Goal: Task Accomplishment & Management: Use online tool/utility

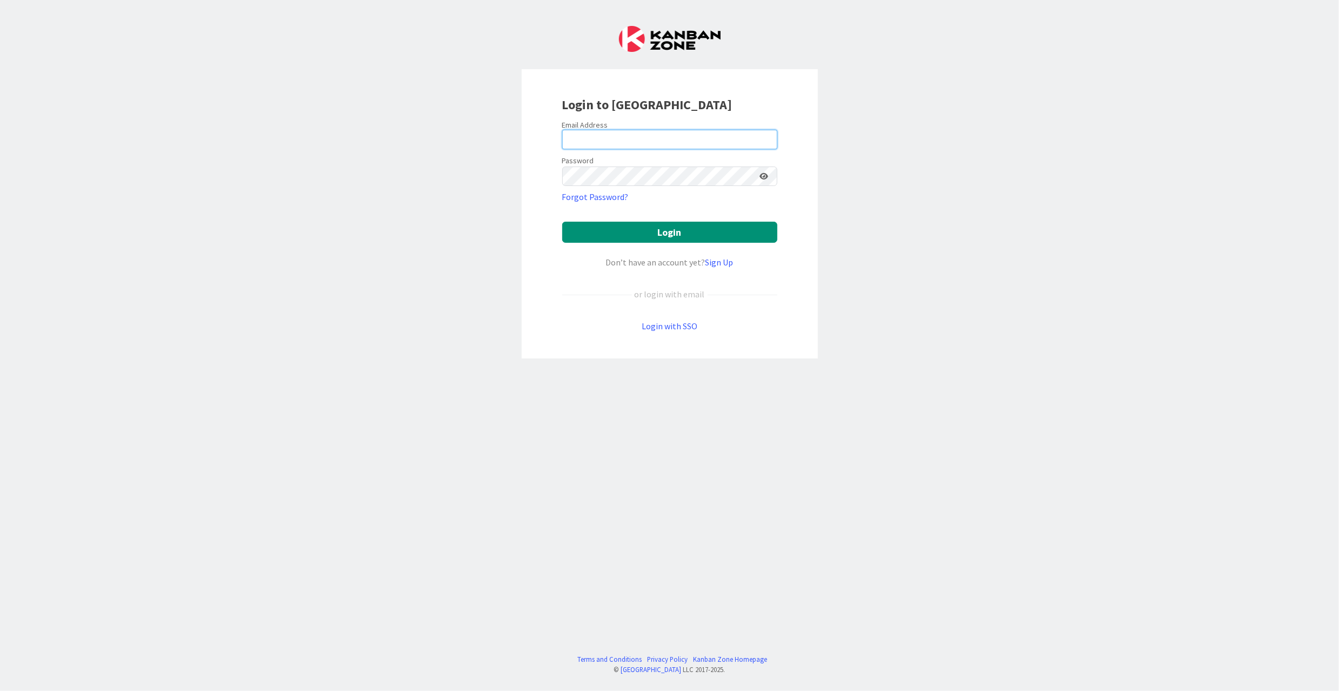
type input "[EMAIL_ADDRESS][DOMAIN_NAME]"
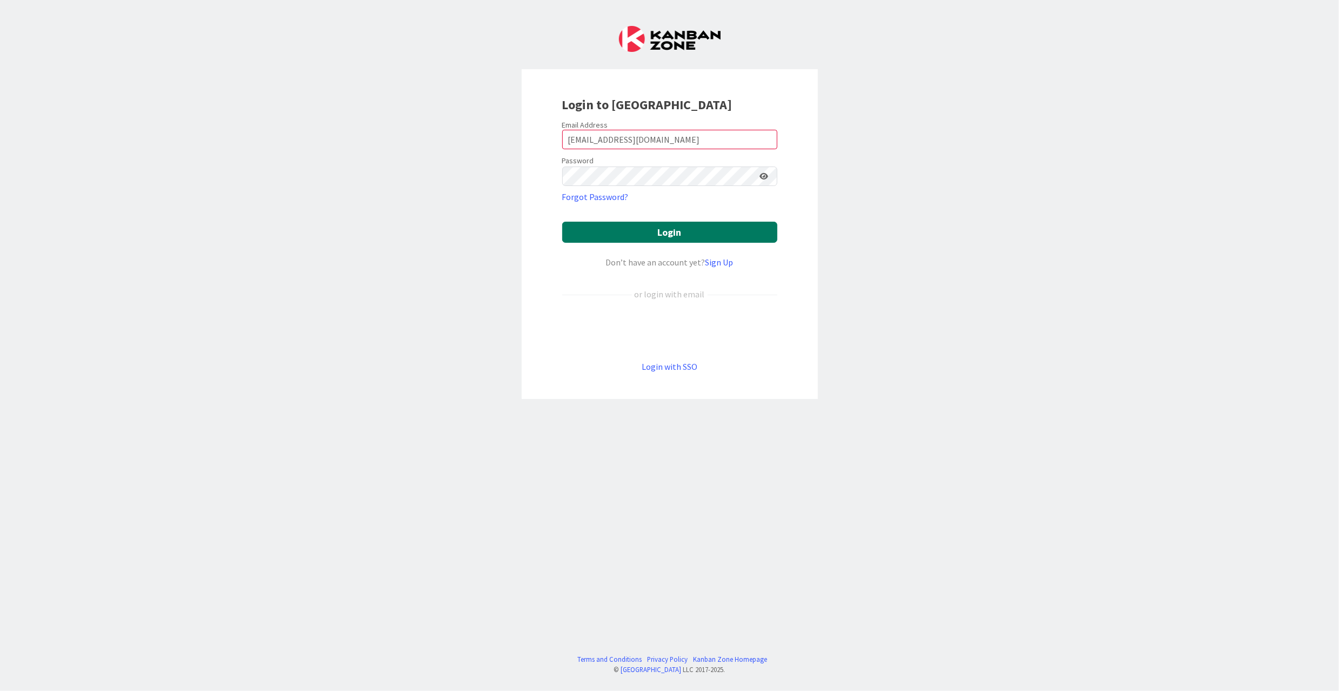
click at [644, 228] on button "Login" at bounding box center [669, 232] width 215 height 21
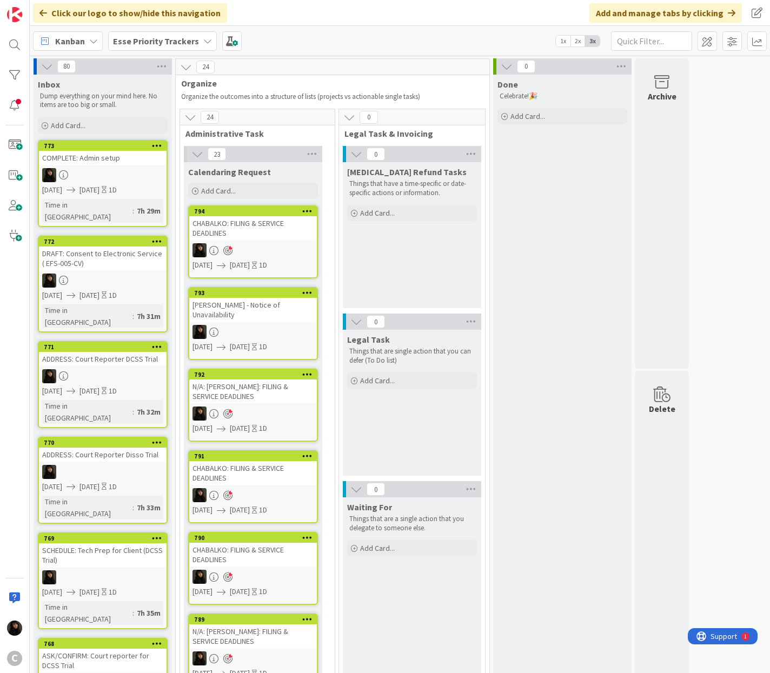
click at [173, 46] on span "Esse Priority Trackers" at bounding box center [156, 41] width 86 height 13
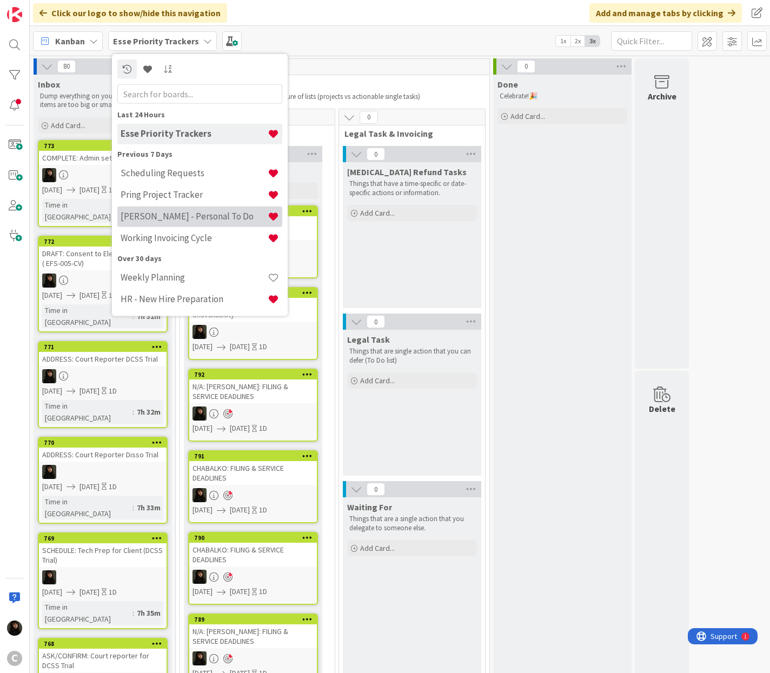
click at [168, 220] on h4 "[PERSON_NAME] - Personal To Do" at bounding box center [194, 216] width 147 height 11
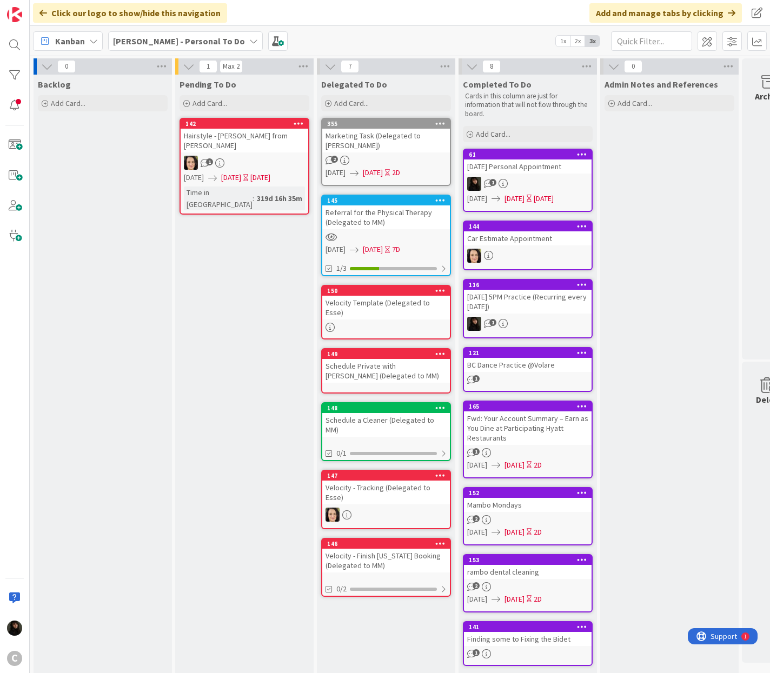
click at [208, 42] on div "[PERSON_NAME] - Personal To Do" at bounding box center [185, 40] width 155 height 19
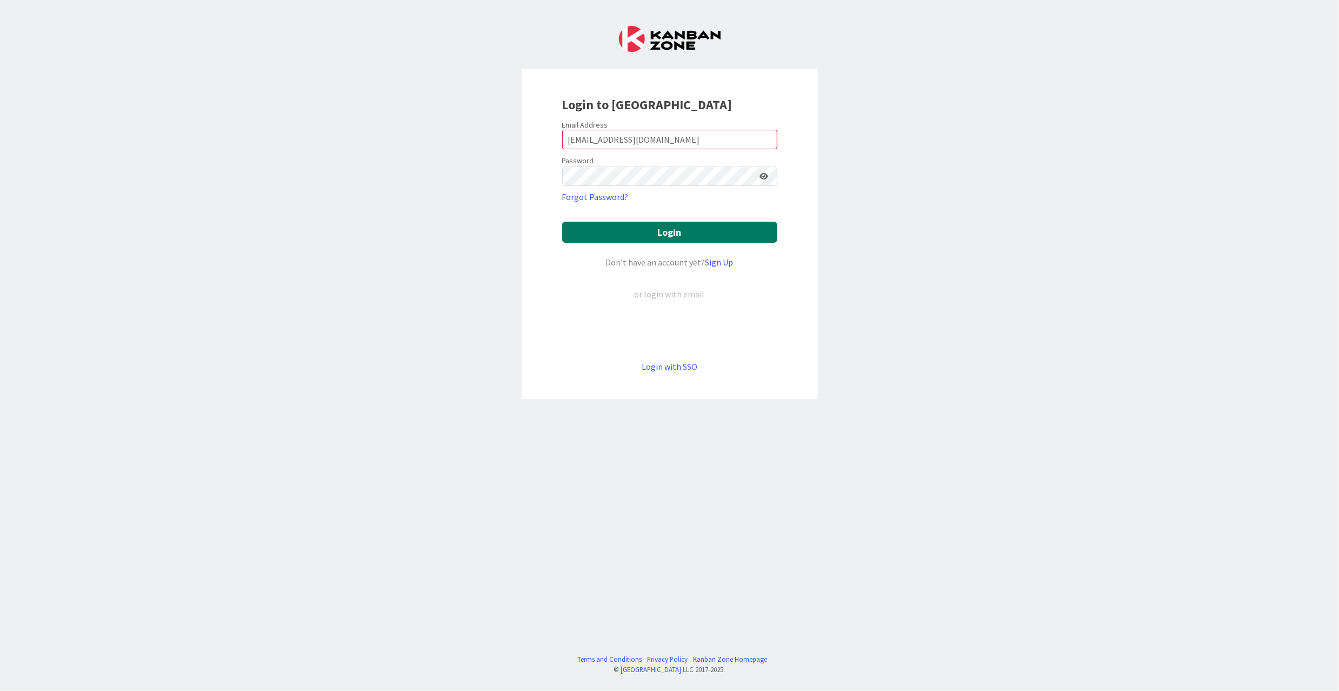
click at [696, 225] on button "Login" at bounding box center [669, 232] width 215 height 21
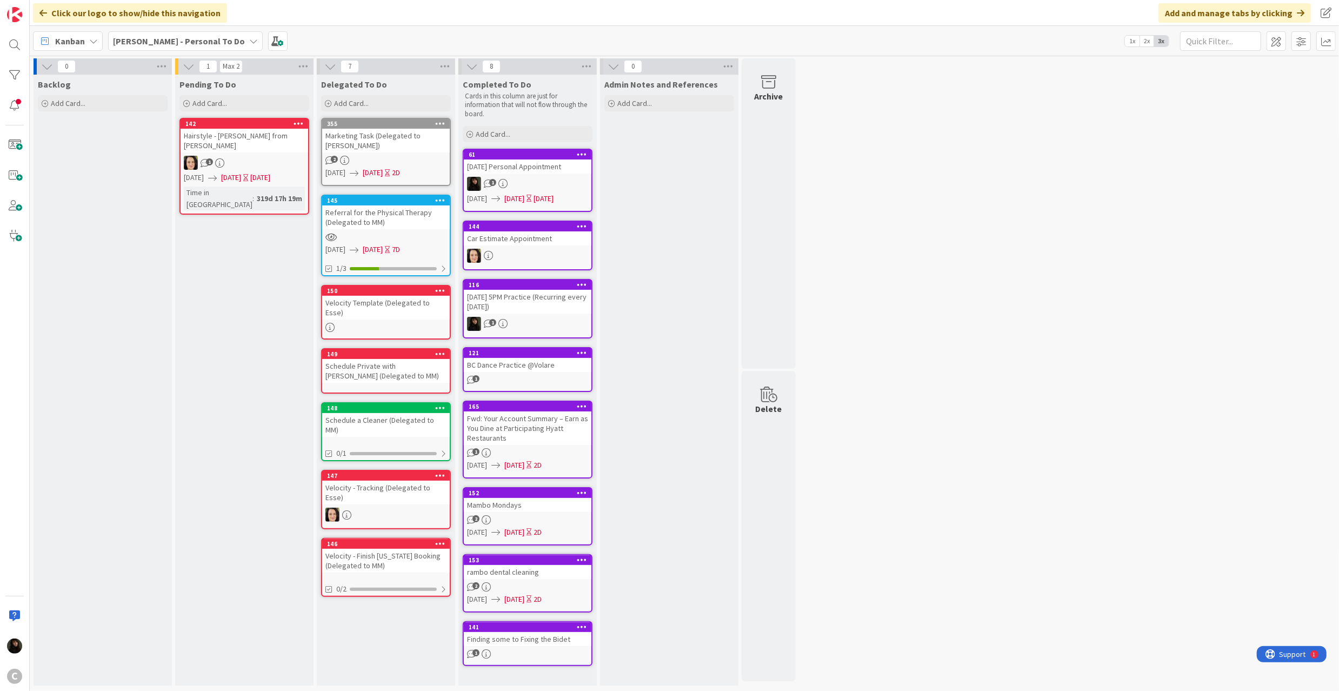
click at [189, 45] on b "[PERSON_NAME] - Personal To Do" at bounding box center [179, 41] width 132 height 11
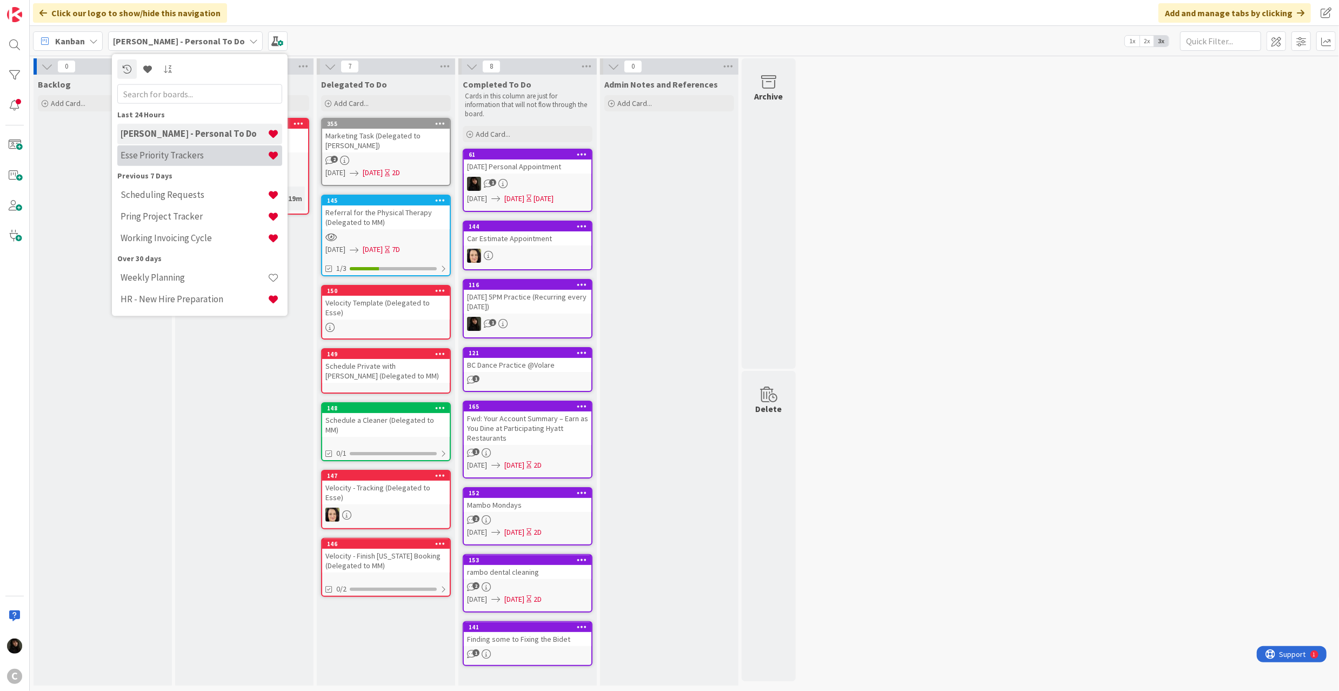
click at [205, 155] on h4 "Esse Priority Trackers" at bounding box center [194, 155] width 147 height 11
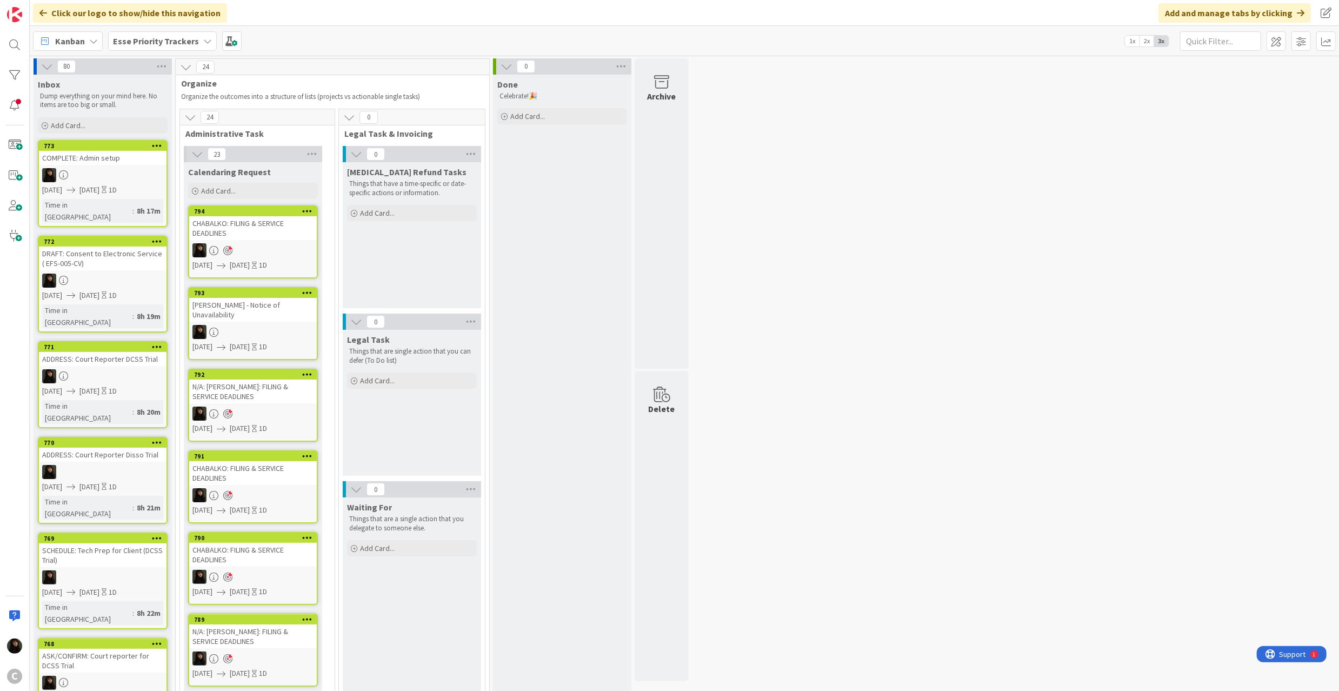
click at [183, 40] on b "Esse Priority Trackers" at bounding box center [156, 41] width 86 height 11
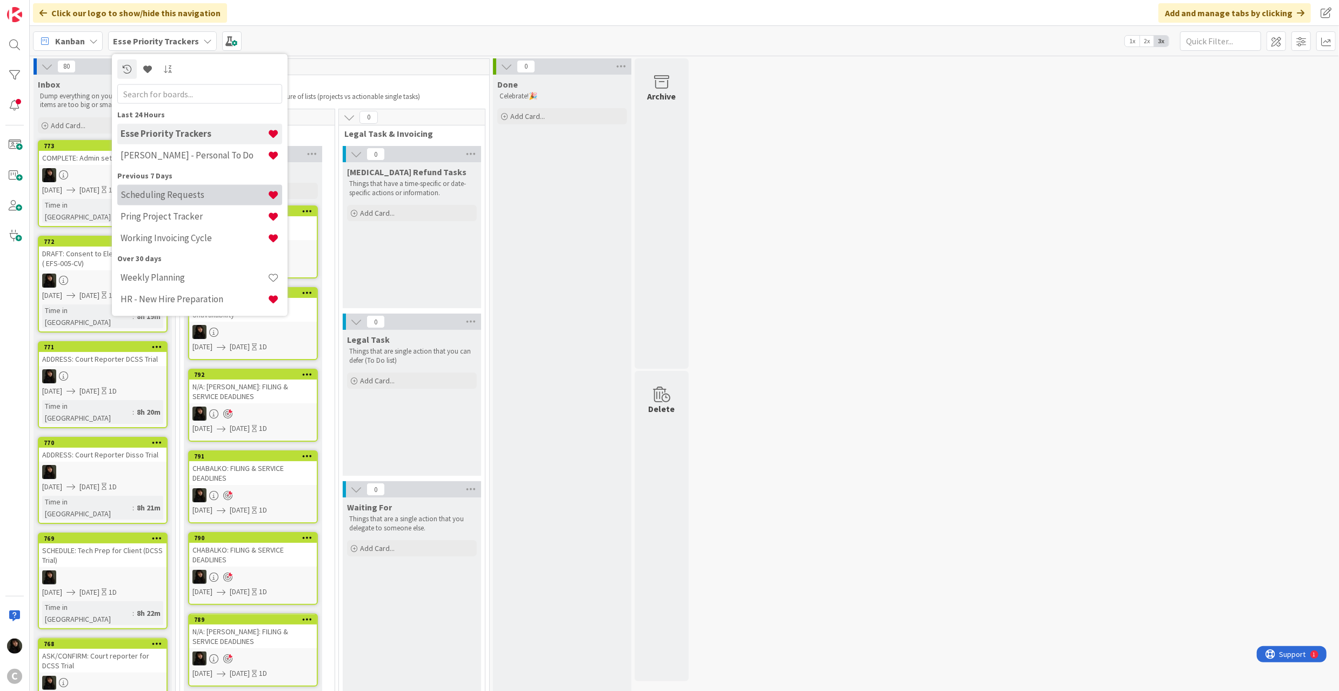
click at [179, 197] on h4 "Scheduling Requests" at bounding box center [194, 194] width 147 height 11
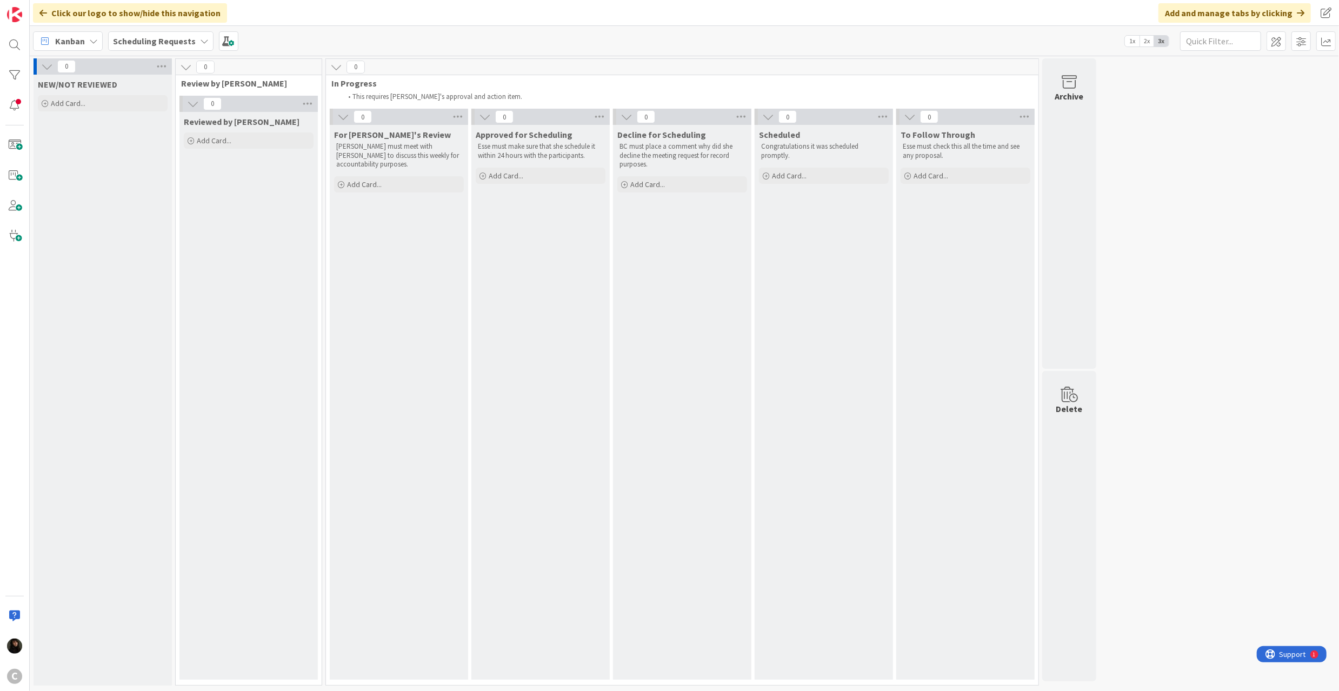
click at [1200, 96] on div "0 NEW/NOT REVIEWED Add Card... 0 Review by Esse 0 Reviewed by [PERSON_NAME] Add…" at bounding box center [684, 374] width 1305 height 632
click at [1278, 42] on span at bounding box center [1275, 40] width 19 height 19
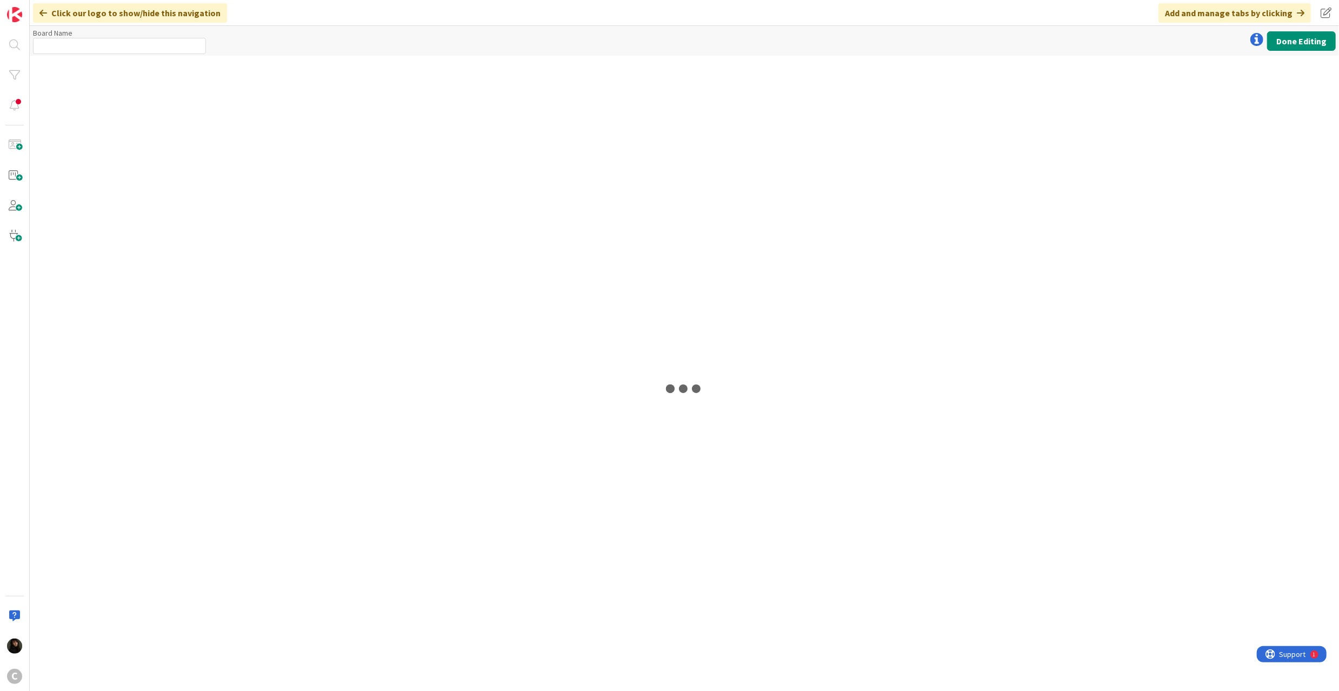
type input "Scheduling Requests"
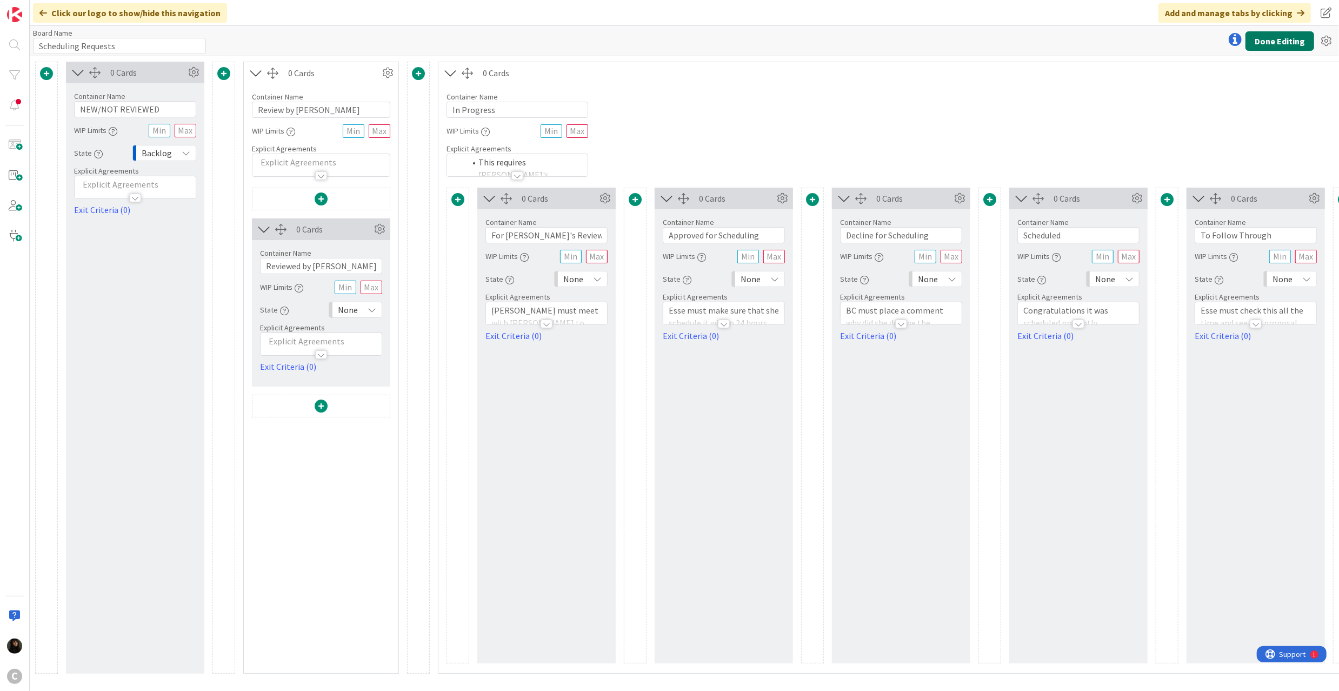
click at [1286, 35] on button "Done Editing" at bounding box center [1279, 40] width 69 height 19
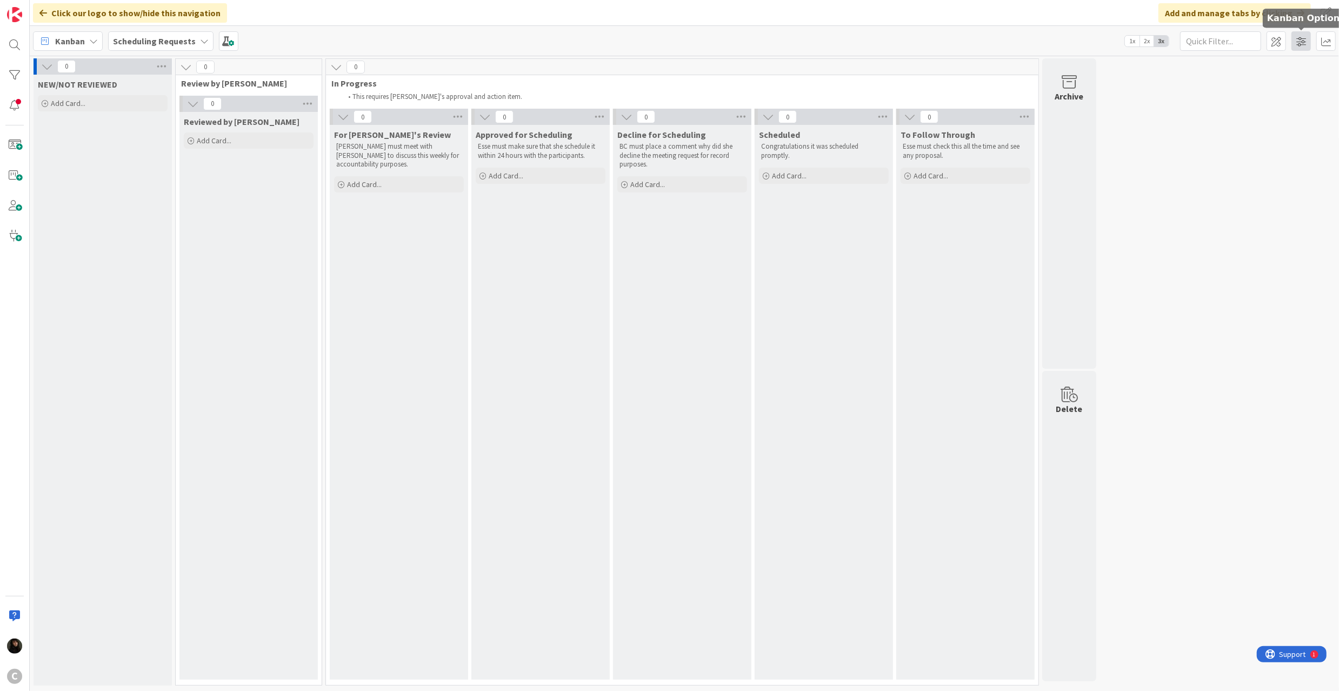
click at [1302, 41] on span at bounding box center [1300, 40] width 19 height 19
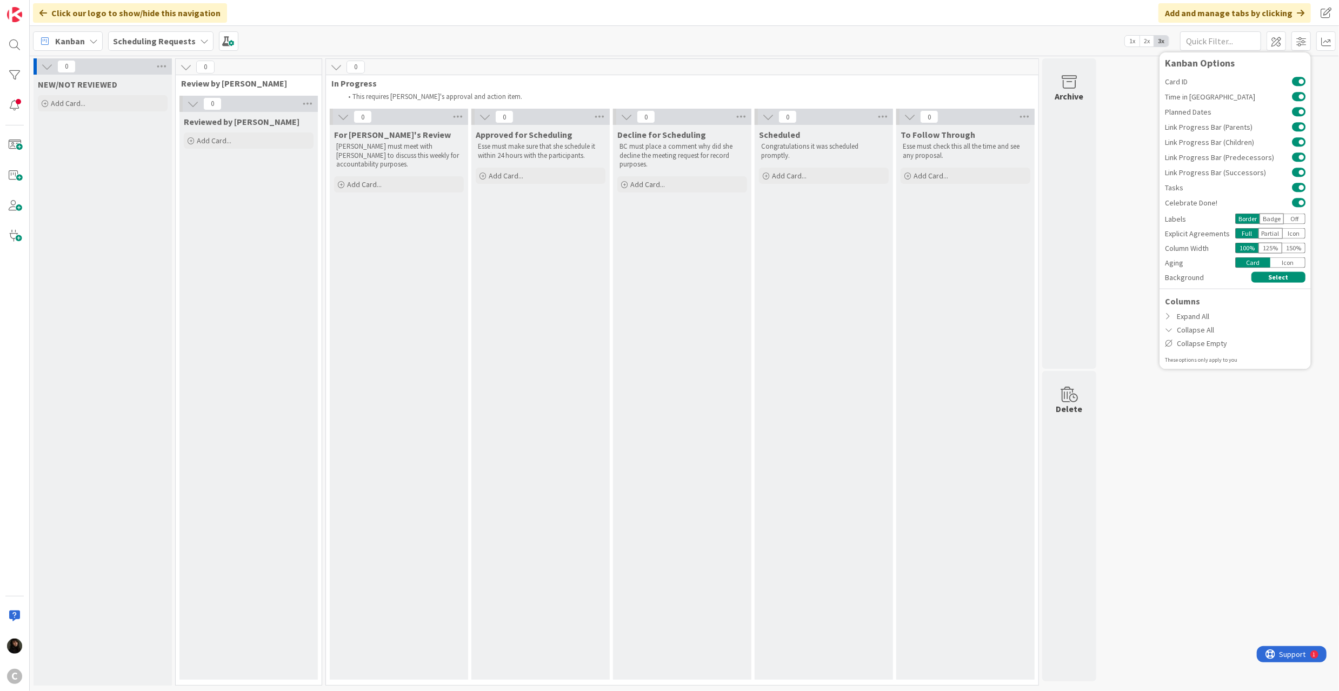
click at [1136, 80] on div "0 NEW/NOT REVIEWED Add Card... 0 Review by Esse 0 Reviewed by [PERSON_NAME] Add…" at bounding box center [684, 374] width 1305 height 632
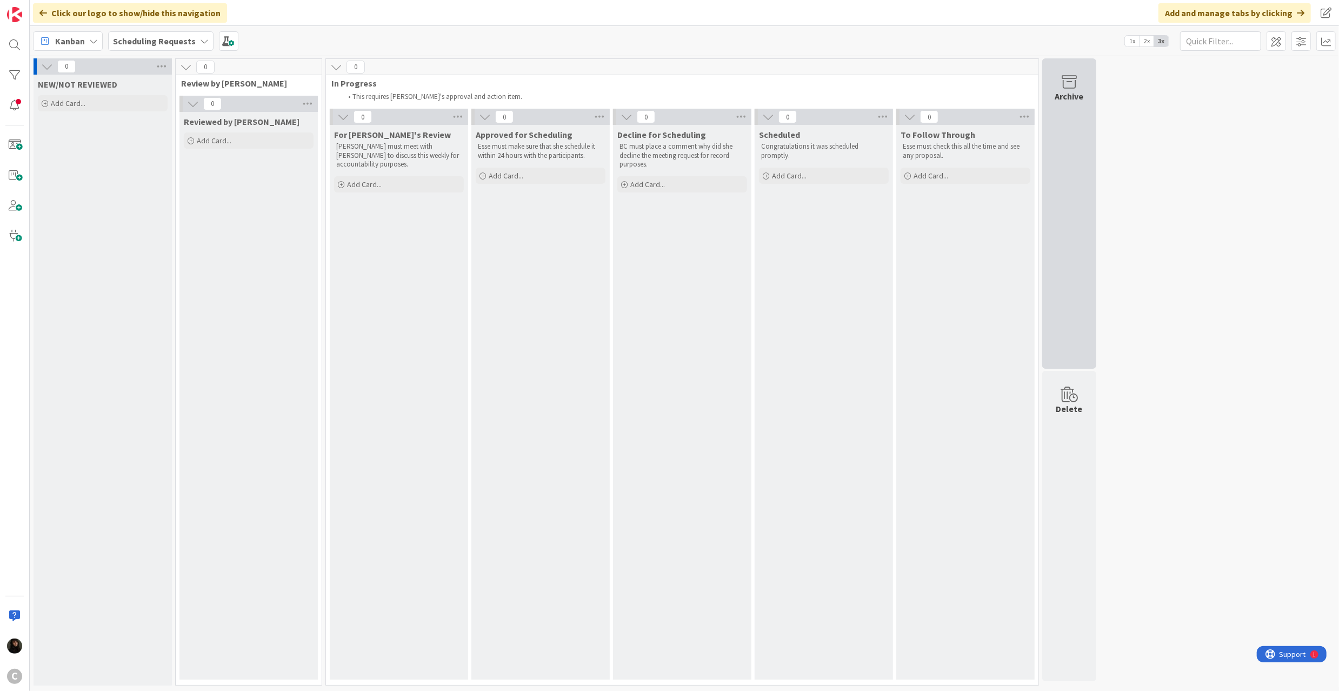
click at [1064, 85] on icon at bounding box center [1068, 82] width 41 height 15
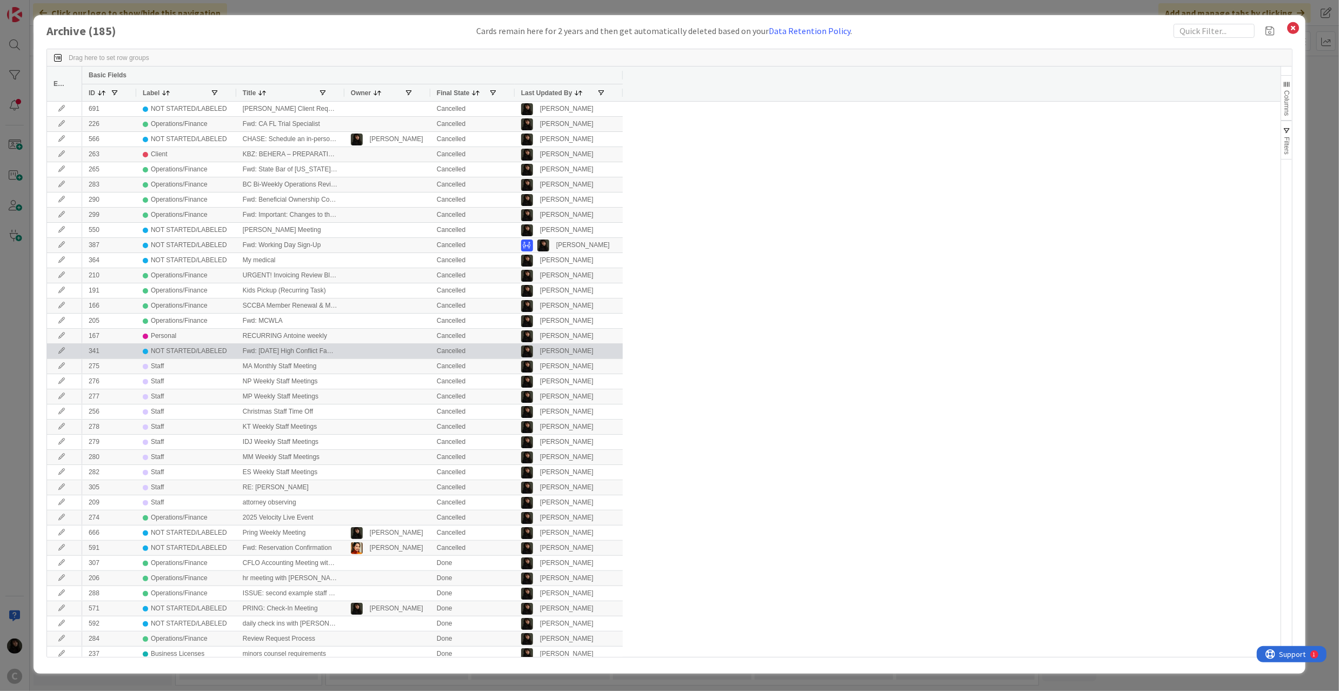
click at [270, 357] on div "Fwd: [DATE] High Conflict Family Law Consultation Group" at bounding box center [290, 351] width 108 height 15
click at [271, 352] on div "Fwd: [DATE] High Conflict Family Law Consultation Group" at bounding box center [290, 351] width 108 height 15
click at [178, 351] on div "NOT STARTED/LABELED" at bounding box center [189, 351] width 76 height 14
click at [94, 351] on div "341" at bounding box center [109, 351] width 54 height 15
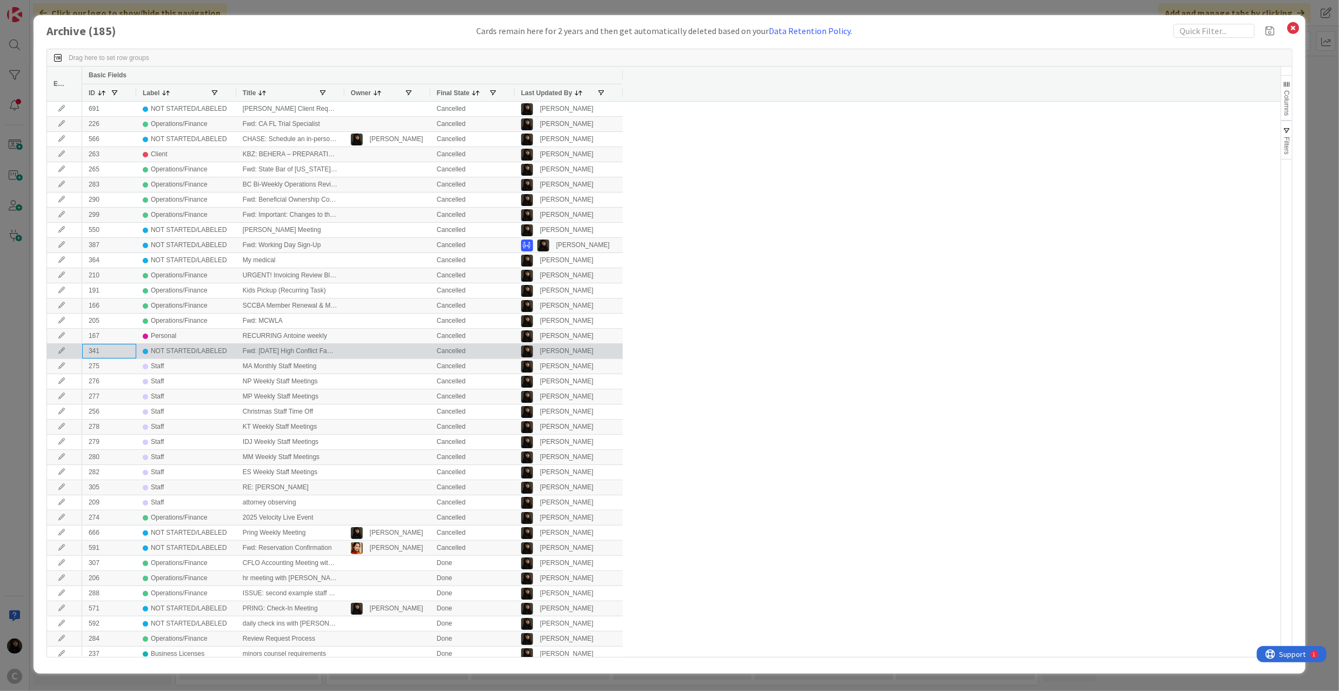
click at [94, 351] on div "341" at bounding box center [109, 351] width 54 height 15
click at [62, 351] on icon at bounding box center [61, 350] width 16 height 6
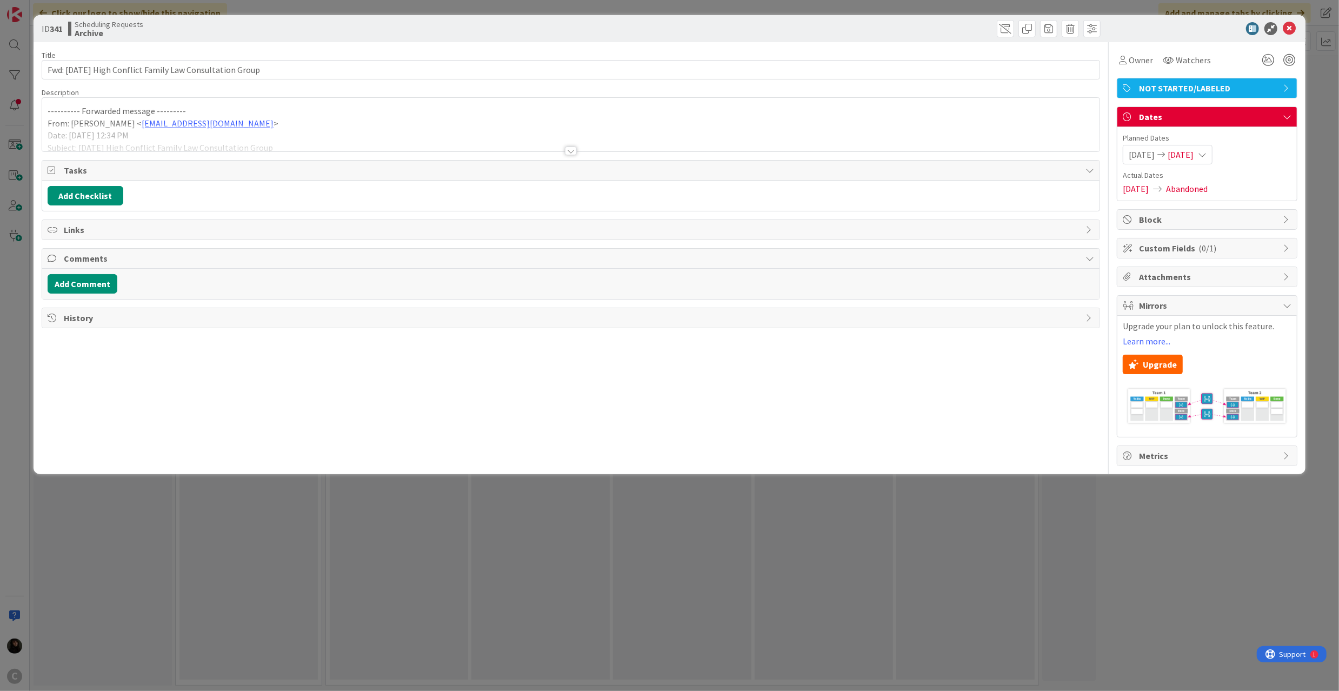
click at [430, 128] on div at bounding box center [570, 138] width 1057 height 28
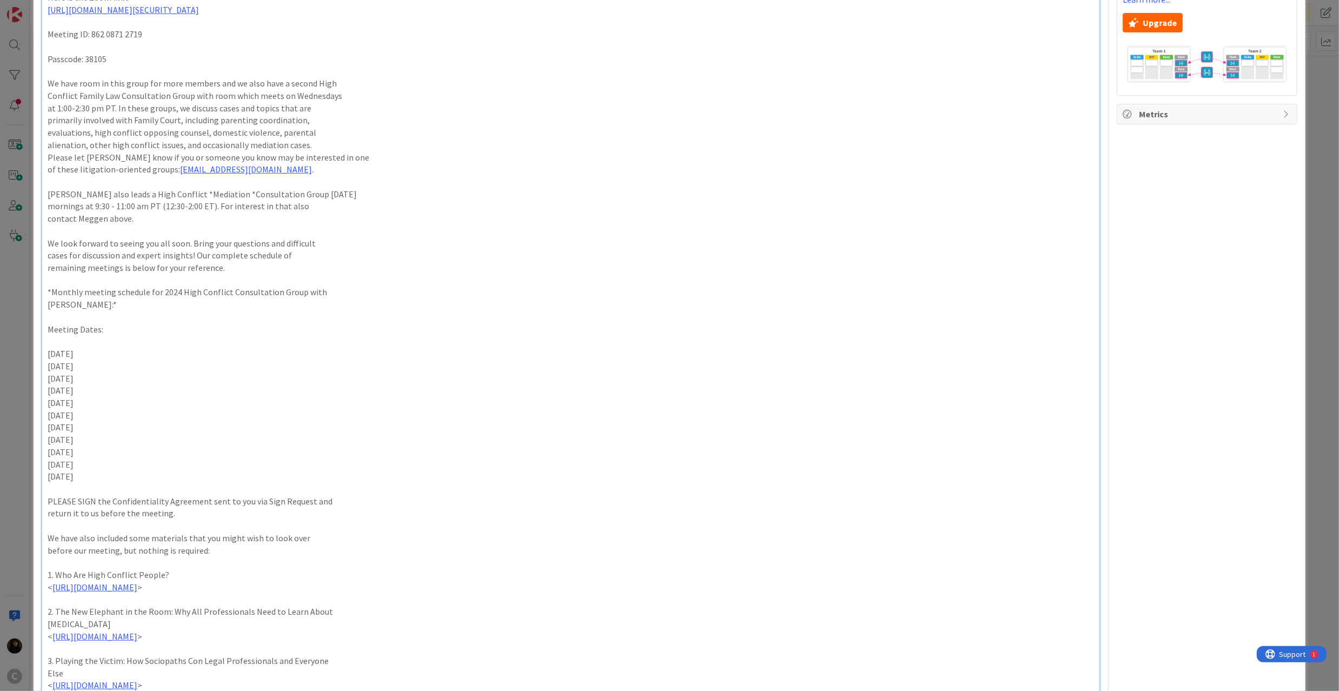
scroll to position [432, 0]
